Goal: Transaction & Acquisition: Book appointment/travel/reservation

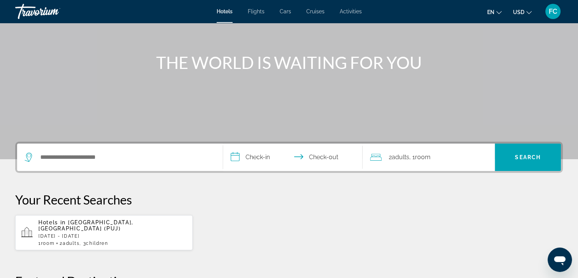
scroll to position [76, 0]
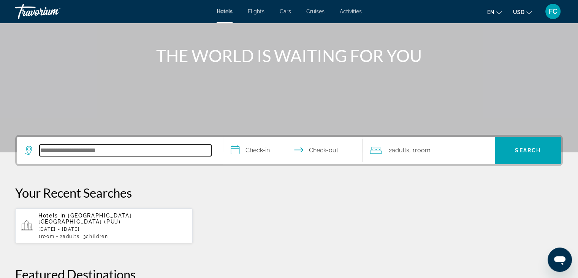
click at [117, 152] on input "Search hotel destination" at bounding box center [126, 149] width 172 height 11
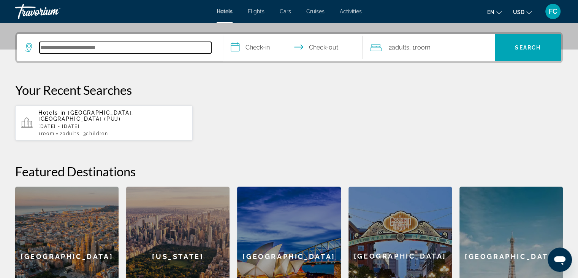
scroll to position [186, 0]
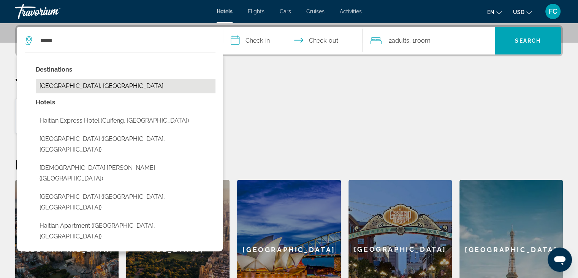
click at [72, 86] on button "[GEOGRAPHIC_DATA], [GEOGRAPHIC_DATA]" at bounding box center [126, 86] width 180 height 14
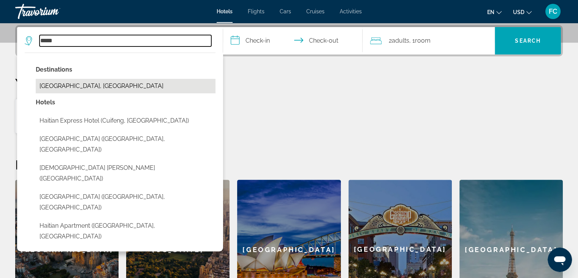
type input "**********"
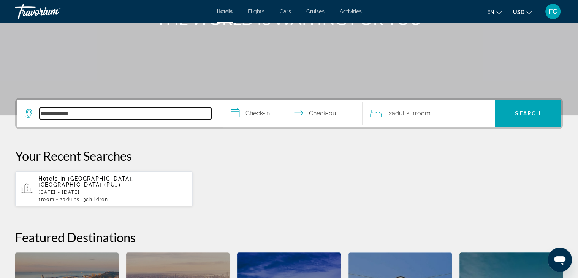
scroll to position [109, 0]
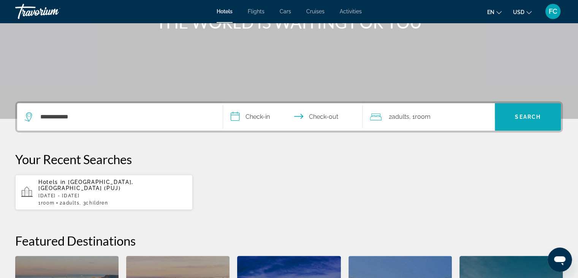
click at [535, 115] on span "Search" at bounding box center [528, 117] width 26 height 6
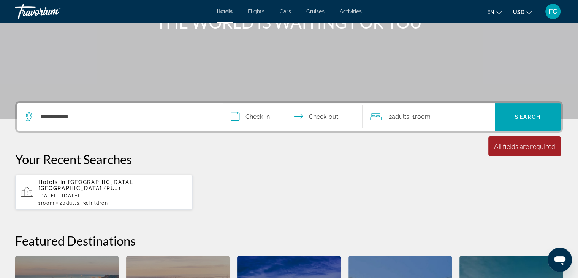
click at [248, 115] on input "**********" at bounding box center [294, 118] width 143 height 30
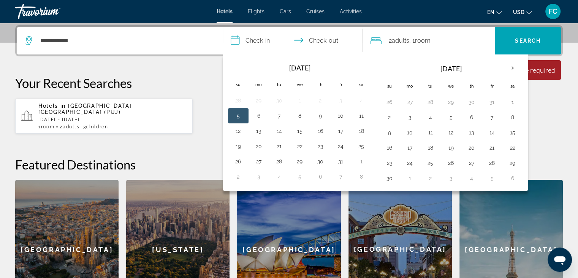
scroll to position [186, 0]
click at [508, 68] on th "Next month" at bounding box center [513, 68] width 21 height 17
click at [360, 99] on button "1" at bounding box center [361, 102] width 12 height 11
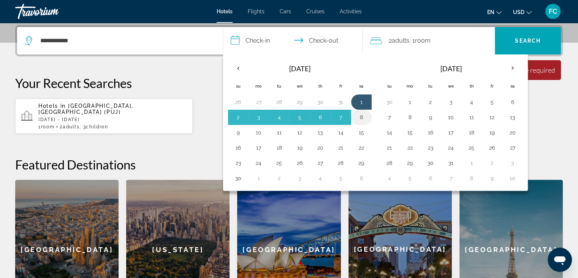
click at [360, 116] on button "8" at bounding box center [361, 117] width 12 height 11
type input "**********"
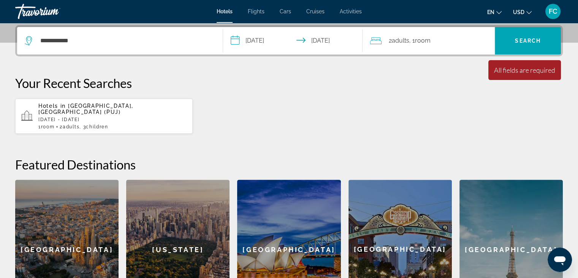
scroll to position [147, 0]
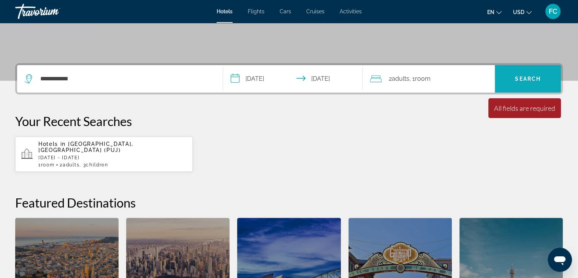
click at [522, 78] on span "Search" at bounding box center [528, 79] width 26 height 6
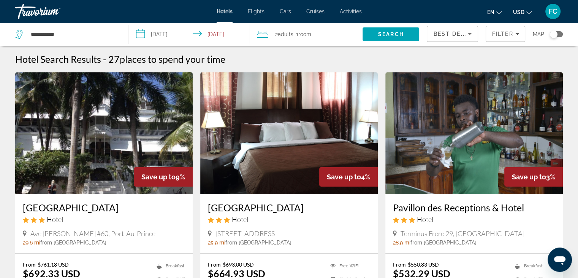
click at [521, 12] on span "USD" at bounding box center [518, 12] width 11 height 6
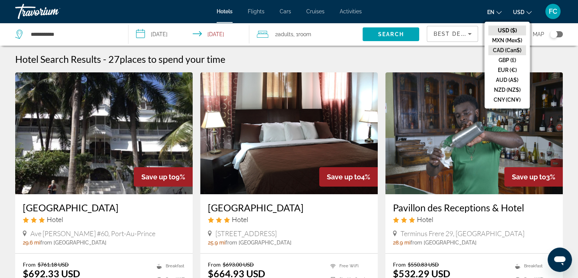
click at [512, 50] on button "CAD (Can$)" at bounding box center [507, 50] width 38 height 10
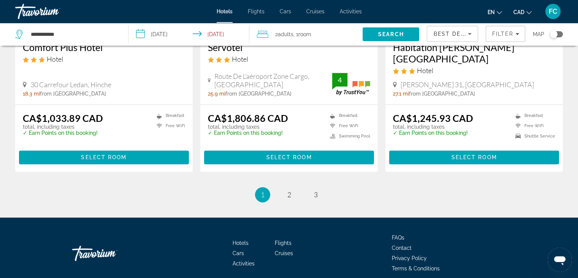
scroll to position [1036, 0]
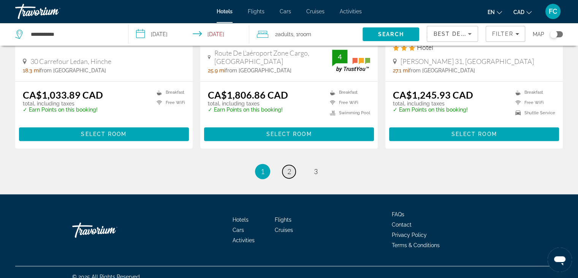
click at [290, 167] on span "2" at bounding box center [289, 171] width 4 height 8
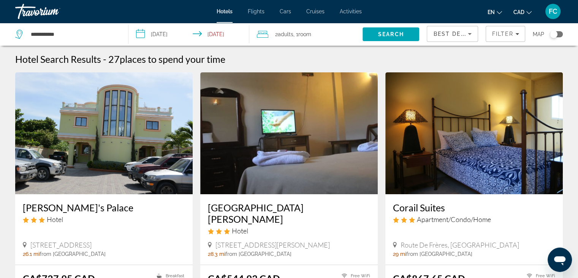
click at [439, 34] on span "Best Deals" at bounding box center [453, 34] width 40 height 6
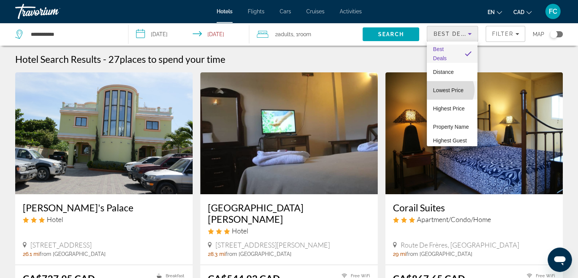
click at [450, 90] on span "Lowest Price" at bounding box center [448, 90] width 30 height 6
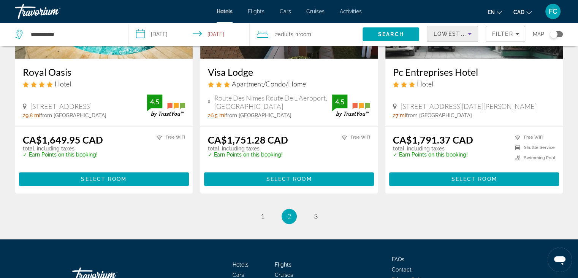
scroll to position [950, 0]
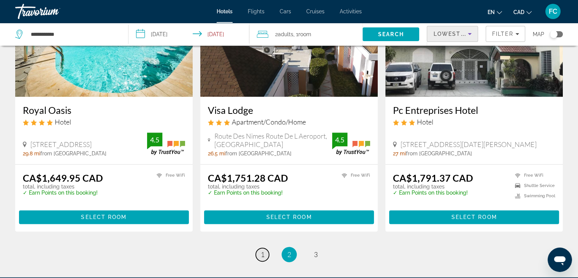
click at [263, 250] on span "1" at bounding box center [263, 254] width 4 height 8
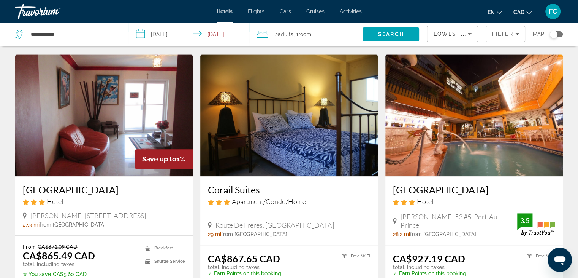
scroll to position [998, 0]
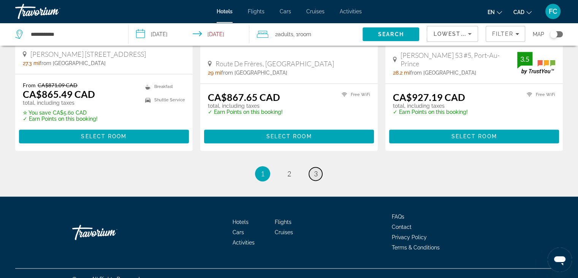
click at [315, 169] on span "3" at bounding box center [316, 173] width 4 height 8
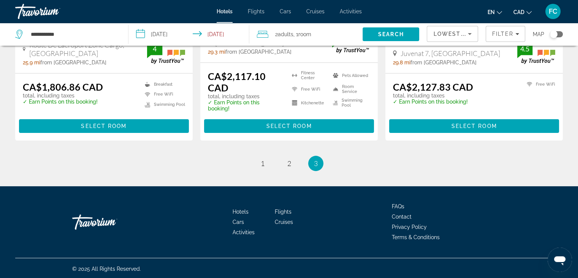
scroll to position [200, 0]
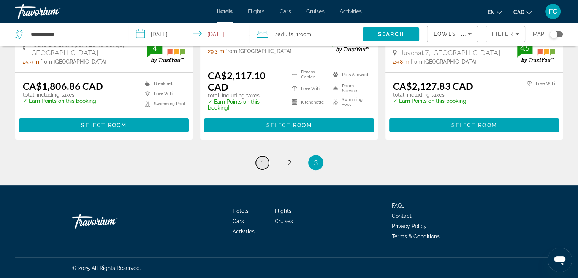
click at [263, 162] on span "1" at bounding box center [263, 162] width 4 height 8
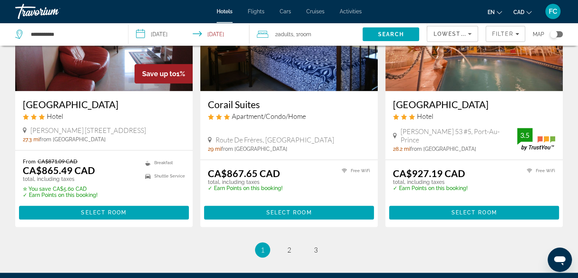
scroll to position [950, 0]
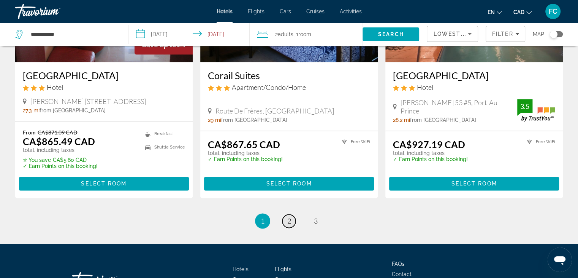
click at [288, 216] on span "2" at bounding box center [289, 220] width 4 height 8
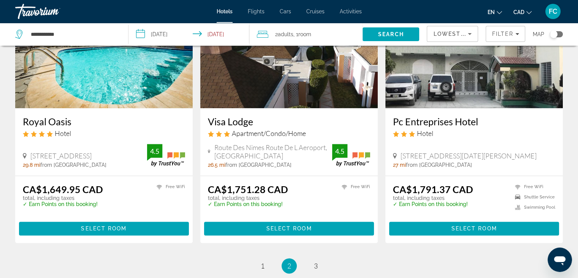
scroll to position [941, 0]
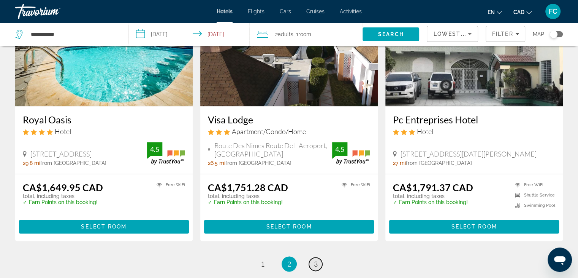
click at [314, 259] on span "3" at bounding box center [316, 263] width 4 height 8
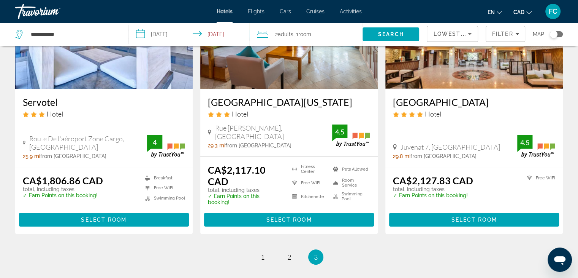
scroll to position [76, 0]
